Goal: Task Accomplishment & Management: Manage account settings

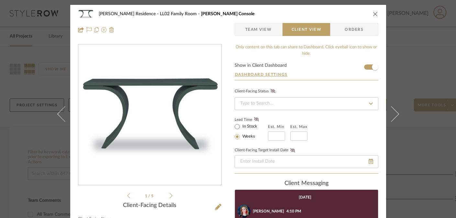
click at [170, 195] on icon at bounding box center [171, 196] width 3 height 6
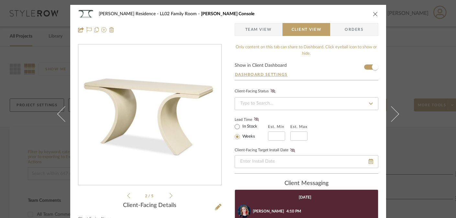
click at [170, 195] on icon at bounding box center [171, 196] width 3 height 6
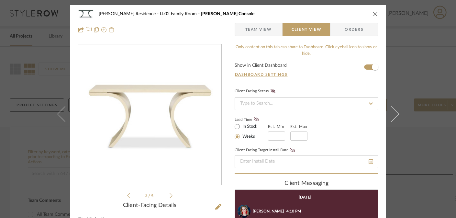
click at [170, 195] on icon at bounding box center [171, 196] width 3 height 6
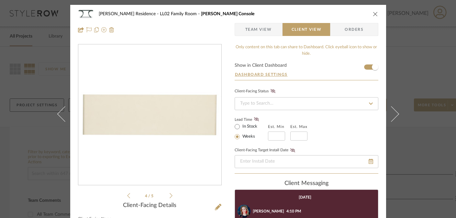
click at [170, 195] on icon at bounding box center [171, 196] width 3 height 6
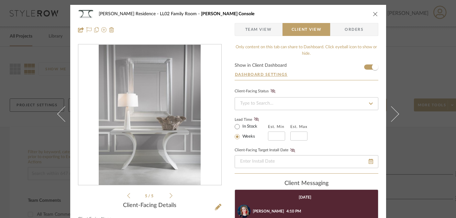
click at [170, 195] on icon at bounding box center [171, 196] width 3 height 6
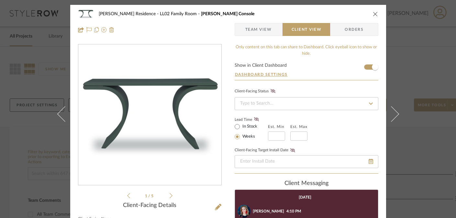
click at [29, 101] on div "[PERSON_NAME] Residence LL02 Family Room [PERSON_NAME] Console Team View Client…" at bounding box center [228, 109] width 456 height 218
